Goal: Information Seeking & Learning: Learn about a topic

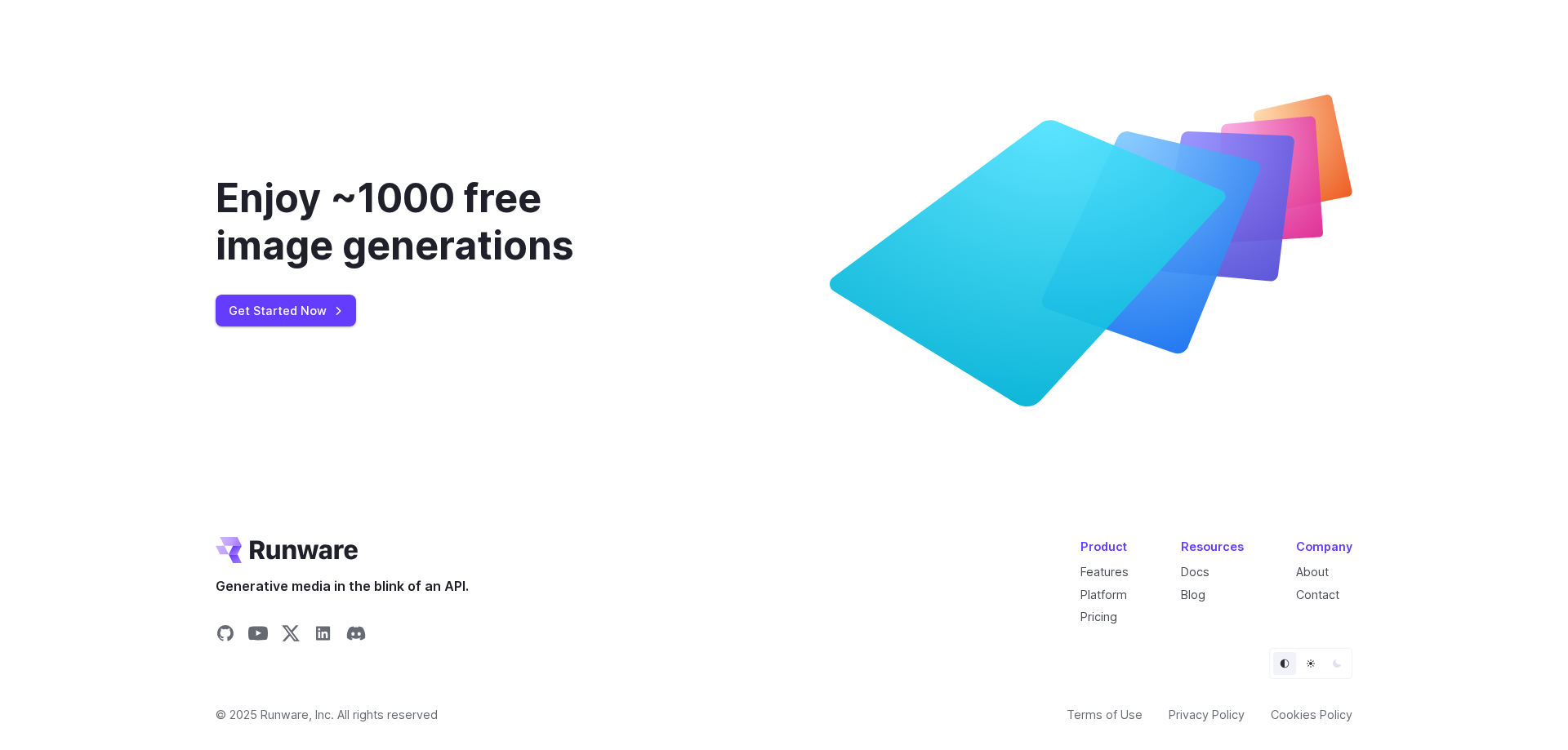
scroll to position [6127, 0]
click at [1116, 617] on link "Pricing" at bounding box center [1098, 617] width 36 height 14
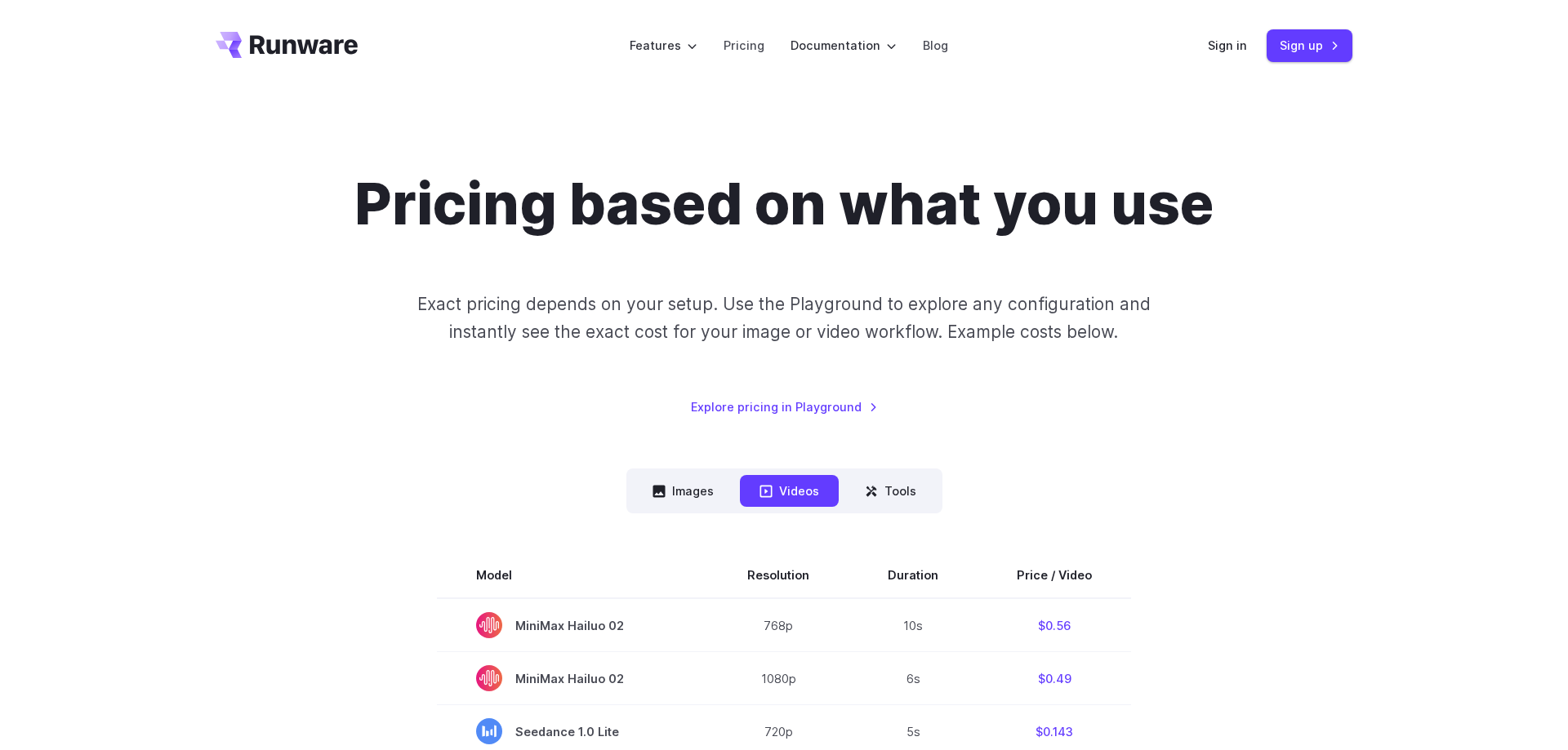
scroll to position [333, 0]
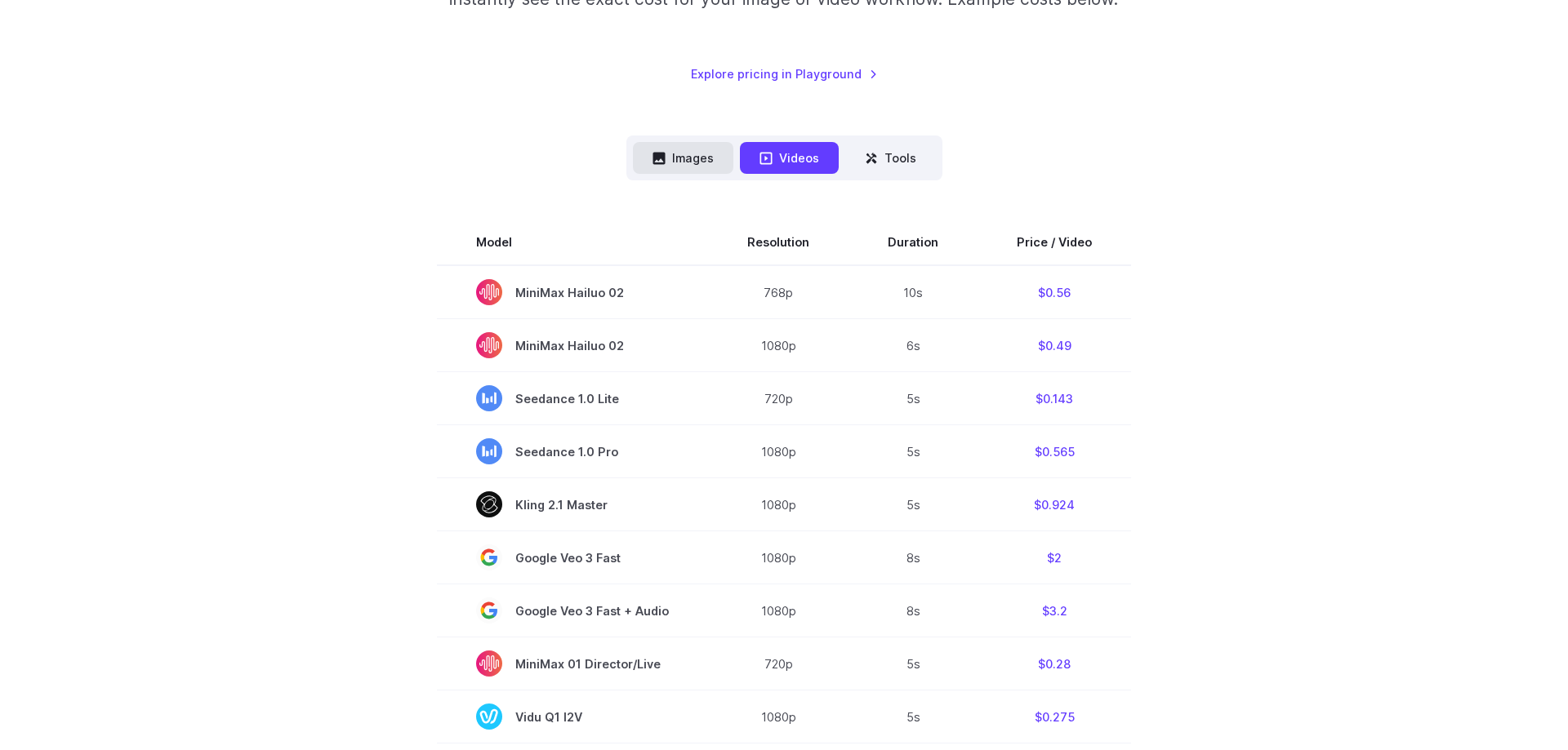
click at [671, 160] on button "Images" at bounding box center [683, 158] width 100 height 31
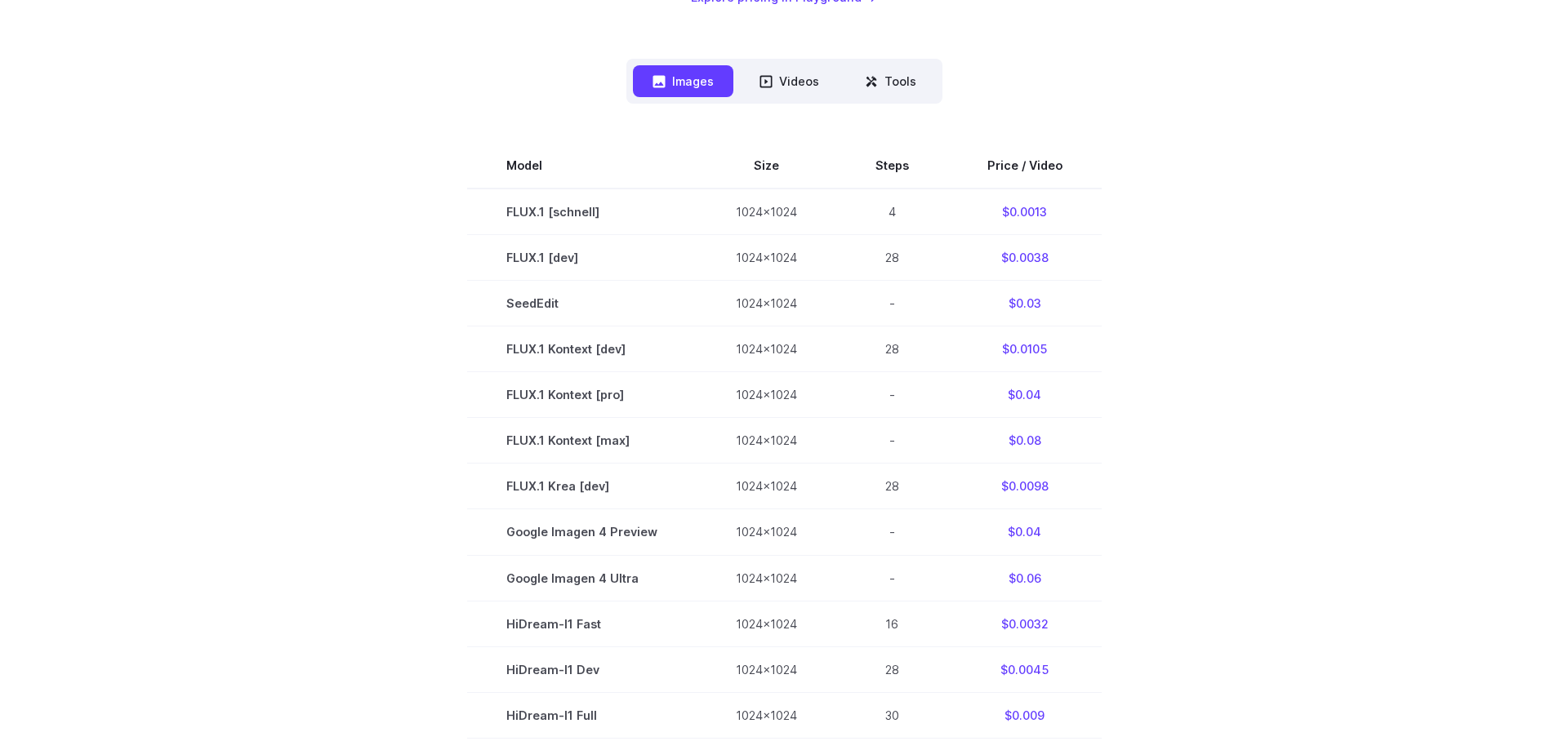
scroll to position [417, 0]
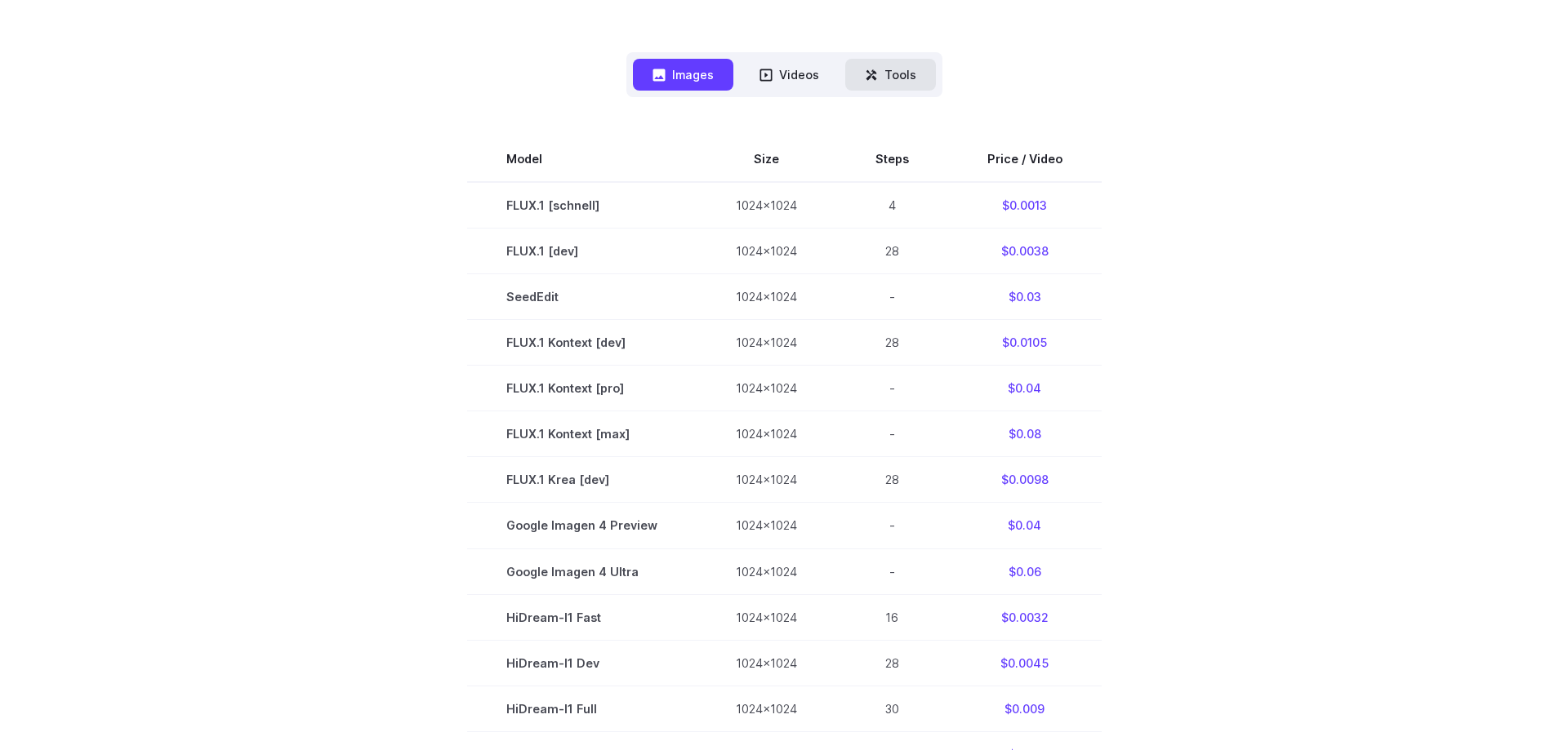
click at [876, 79] on icon at bounding box center [873, 77] width 5 height 5
click at [881, 75] on button "Tools" at bounding box center [890, 75] width 90 height 31
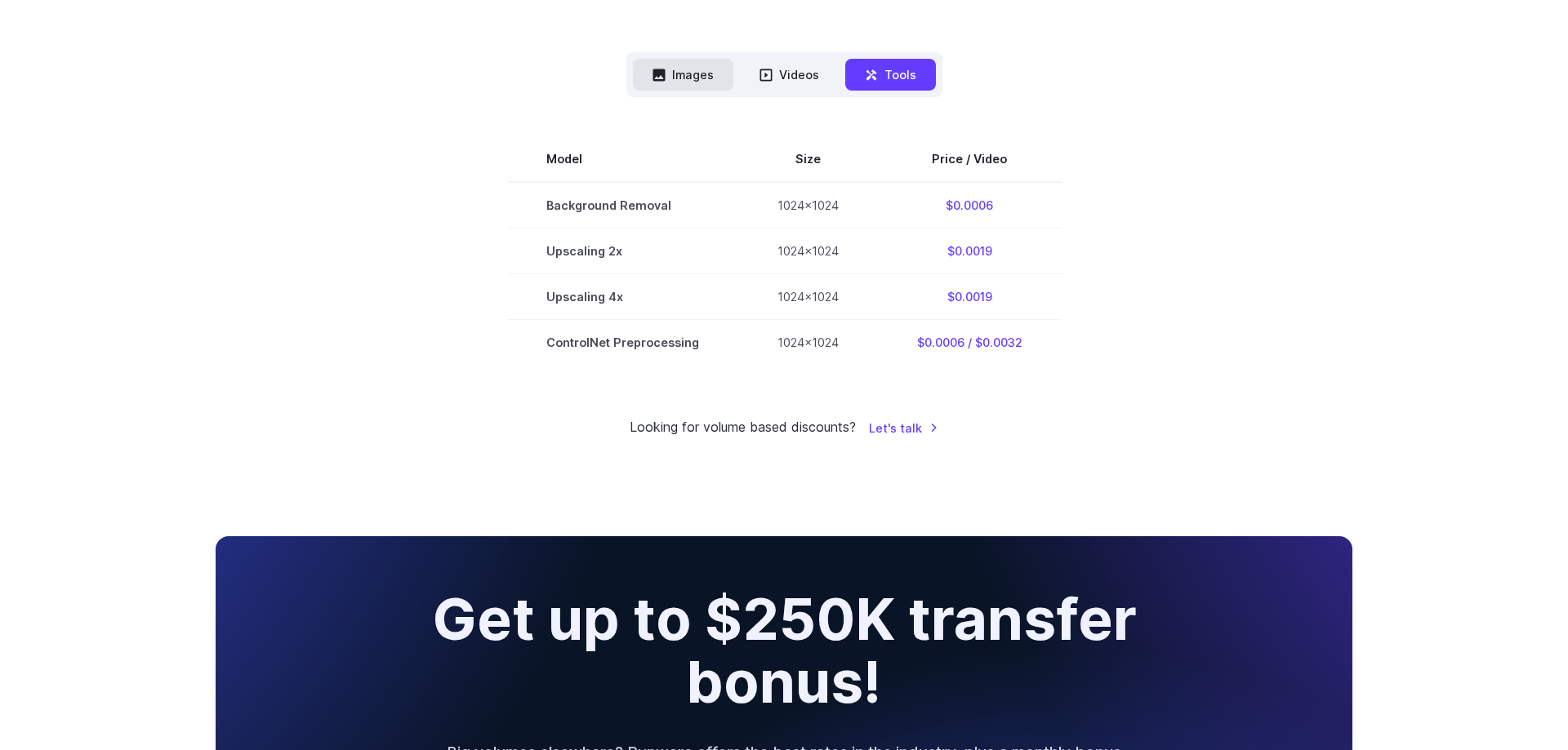
click at [679, 69] on button "Images" at bounding box center [683, 75] width 100 height 31
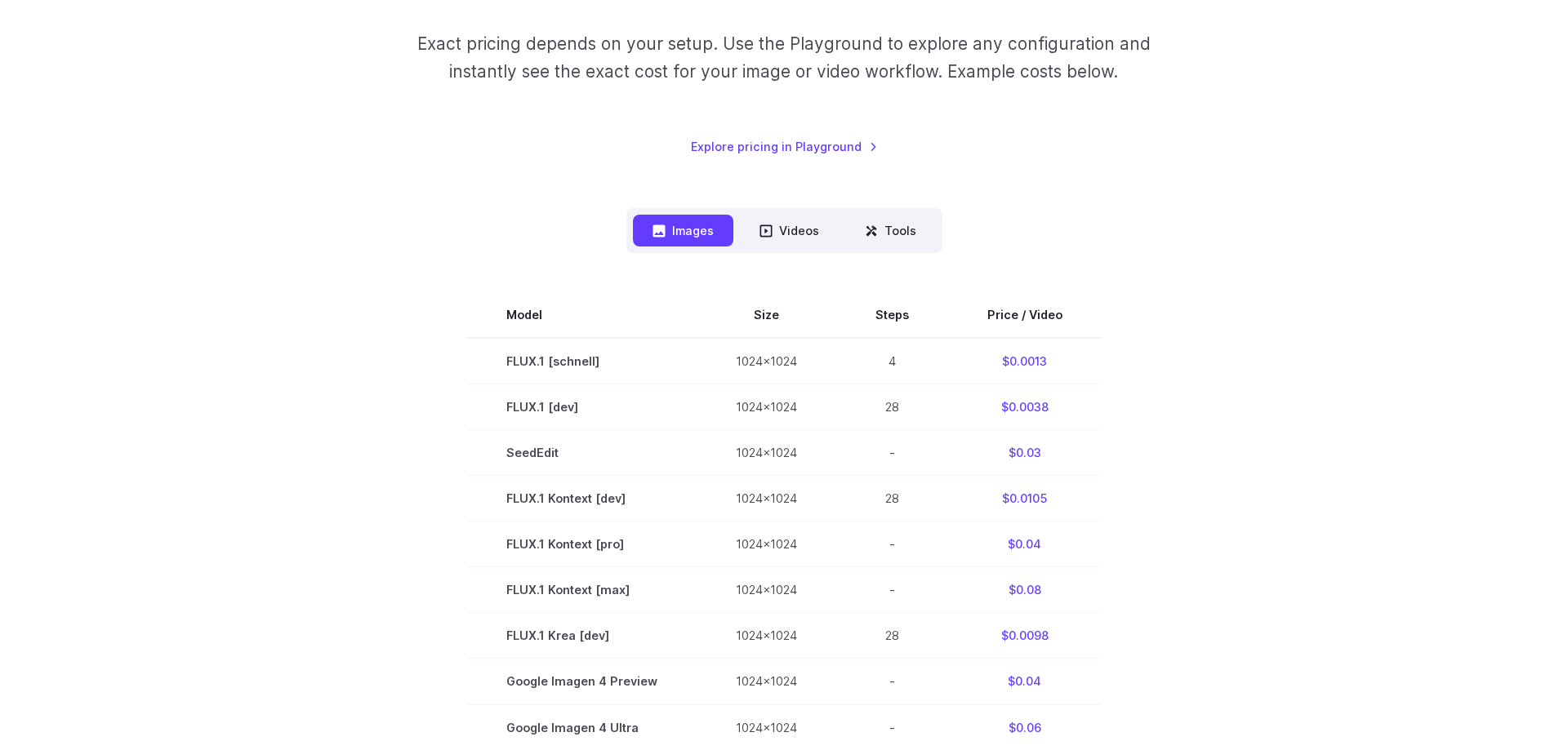
scroll to position [0, 0]
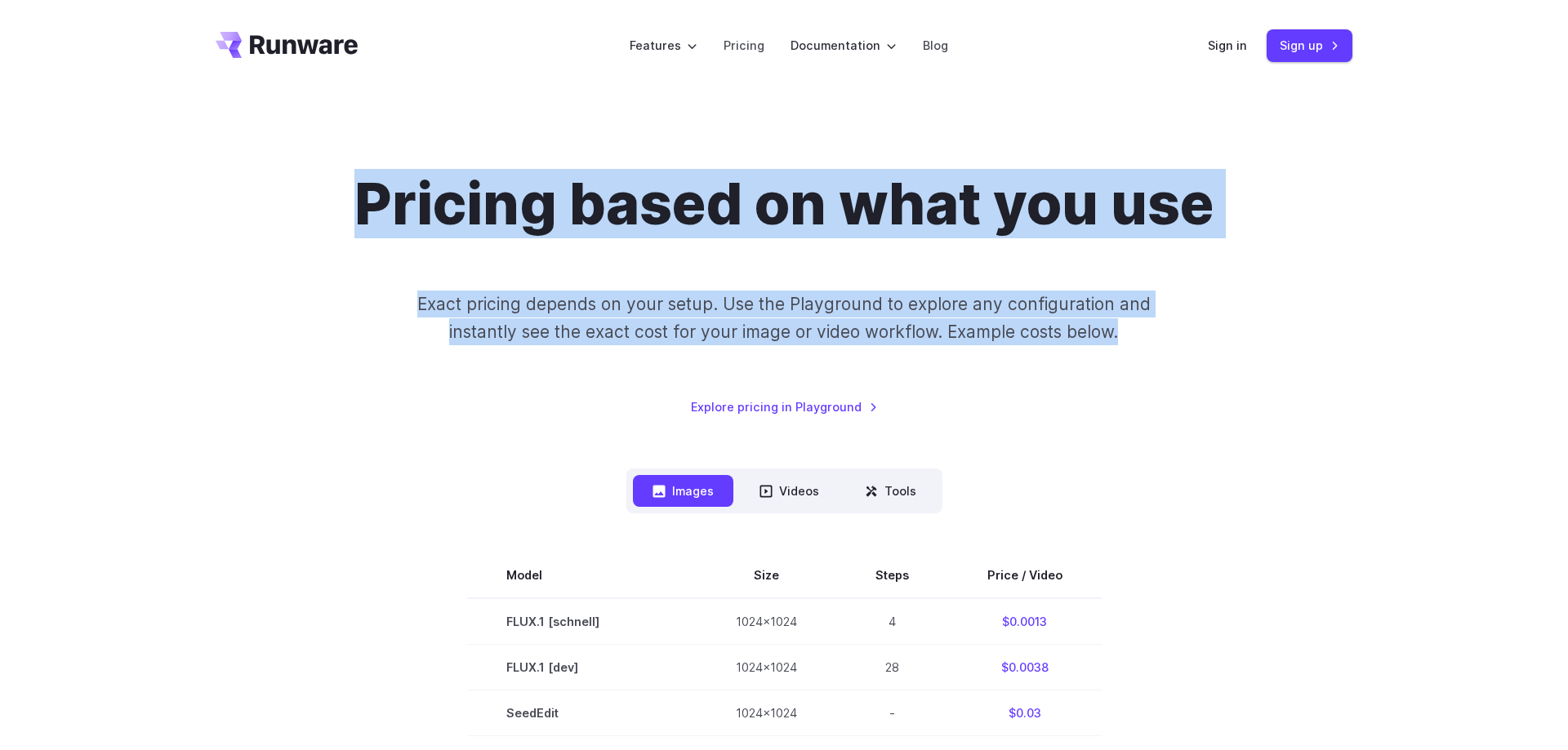
drag, startPoint x: 354, startPoint y: 204, endPoint x: 1147, endPoint y: 348, distance: 806.0
click at [1147, 348] on div "Pricing based on what you use Exact pricing depends on your setup. Use the Play…" at bounding box center [784, 292] width 1137 height 246
click at [1283, 261] on div "Pricing based on what you use Exact pricing depends on your setup. Use the Play…" at bounding box center [784, 292] width 1137 height 246
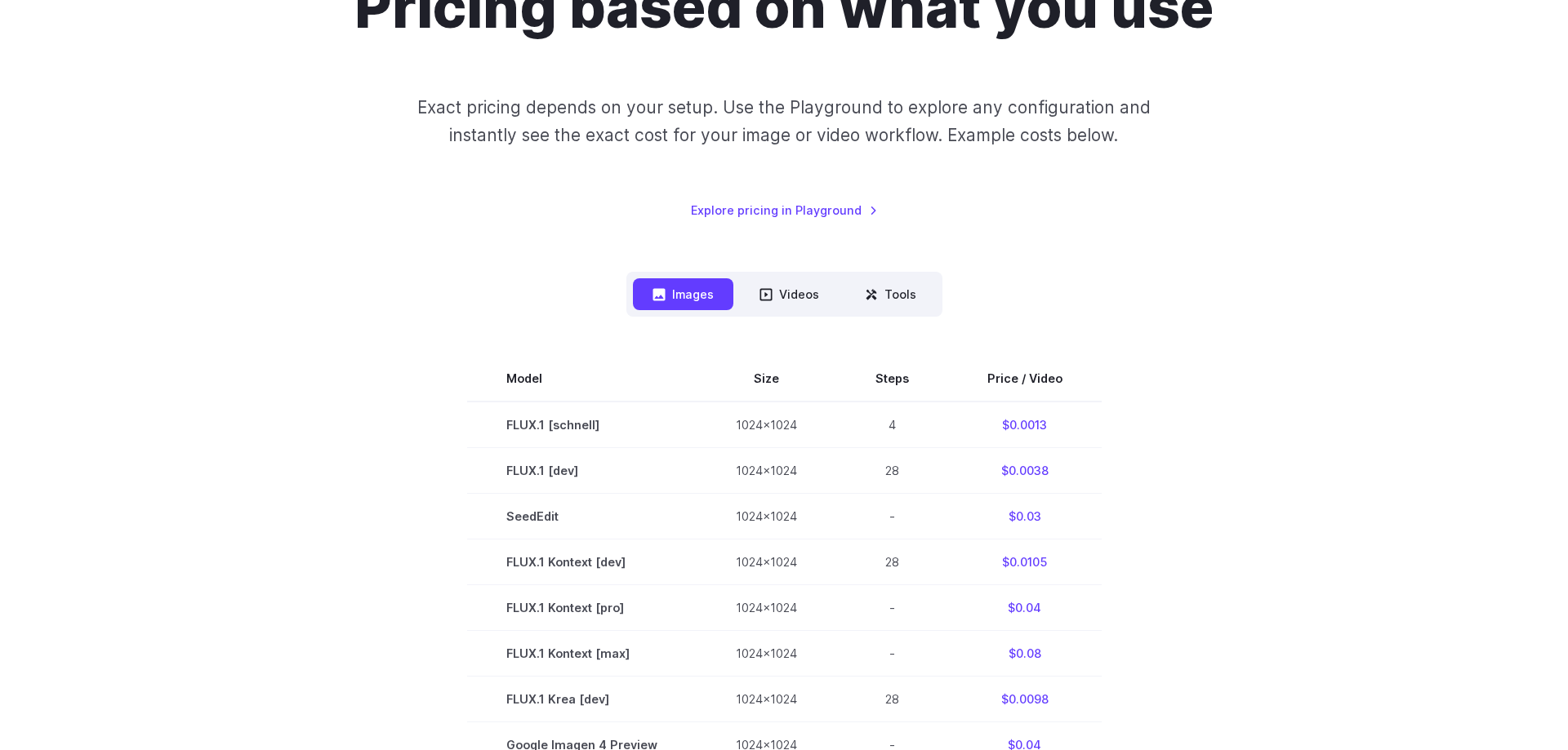
scroll to position [250, 0]
